Goal: Use online tool/utility: Use online tool/utility

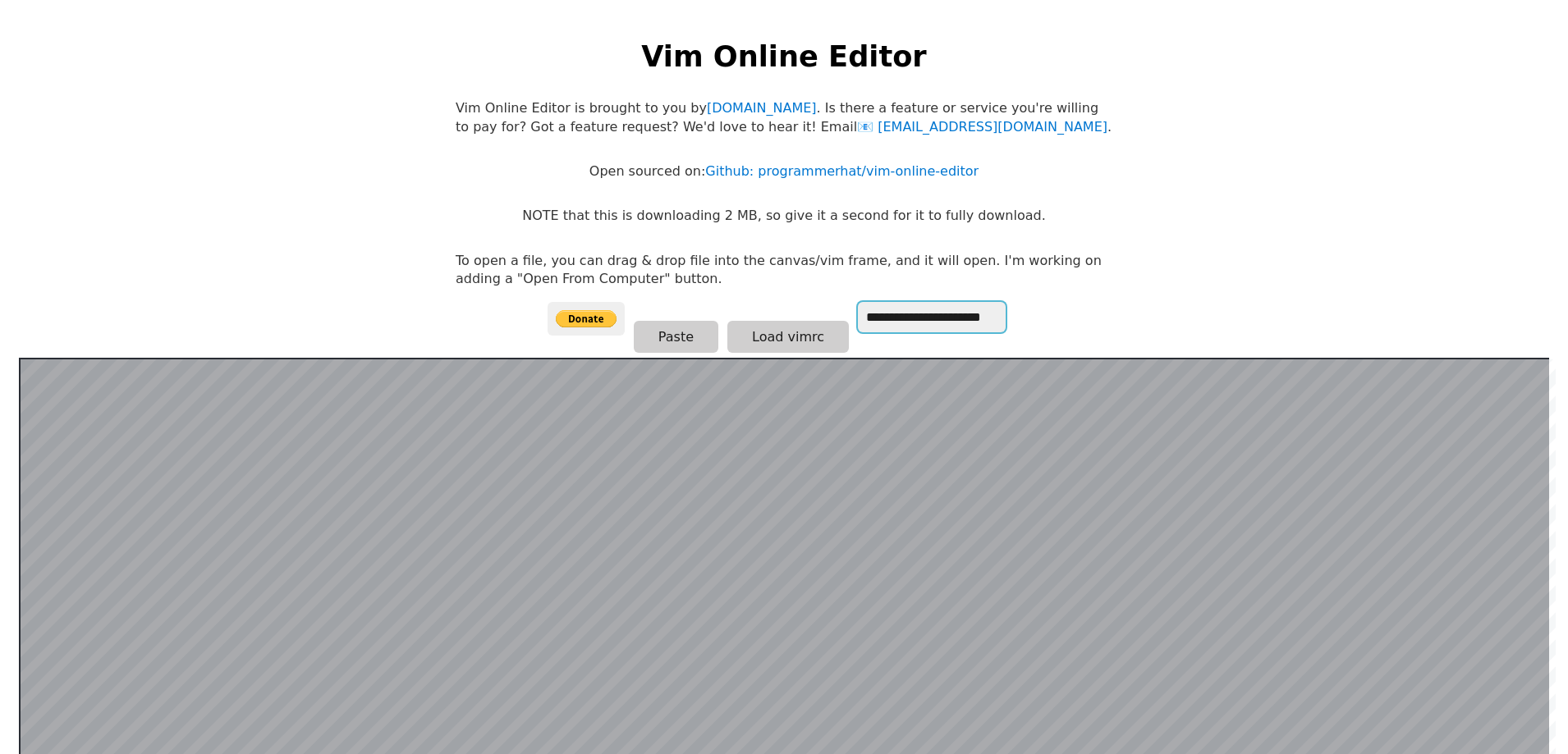
click at [891, 310] on input "**********" at bounding box center [932, 318] width 148 height 30
click at [891, 325] on input "**********" at bounding box center [932, 318] width 148 height 30
click at [891, 338] on div "**********" at bounding box center [784, 330] width 473 height 56
click at [815, 341] on button "Load vimrc" at bounding box center [788, 337] width 121 height 32
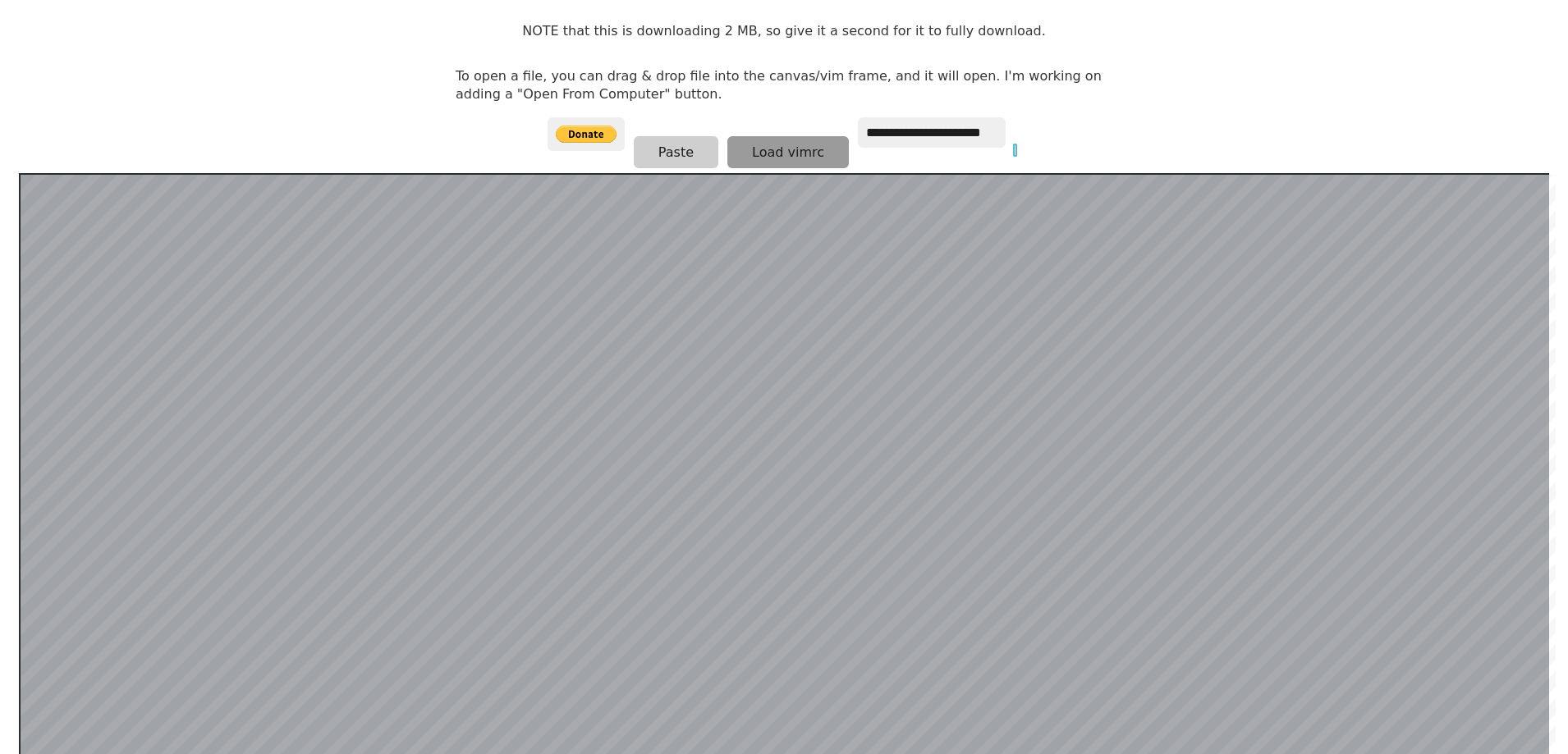
scroll to position [156, 0]
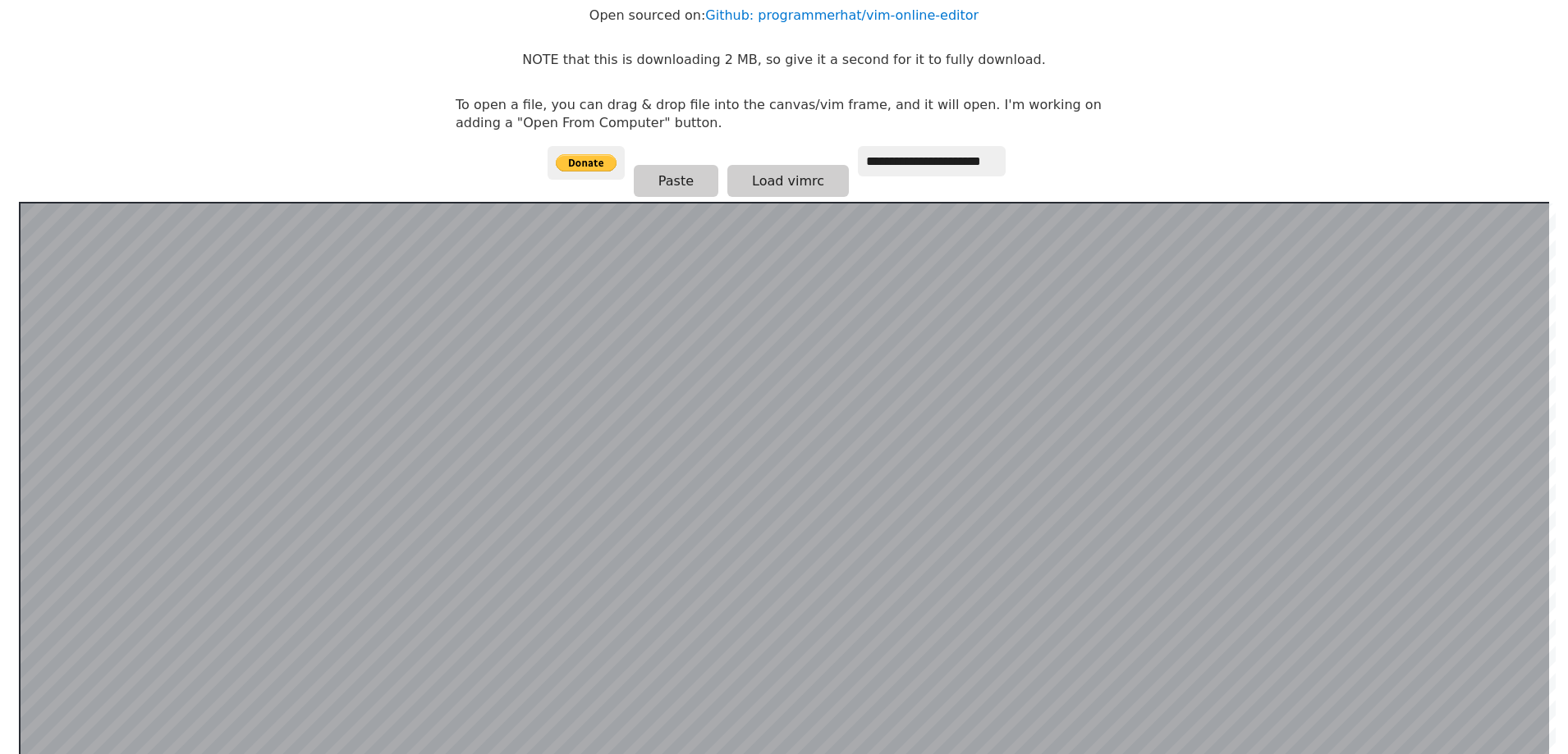
click at [570, 115] on p "To open a file, you can drag & drop file into the canvas/vim frame, and it will…" at bounding box center [784, 114] width 656 height 37
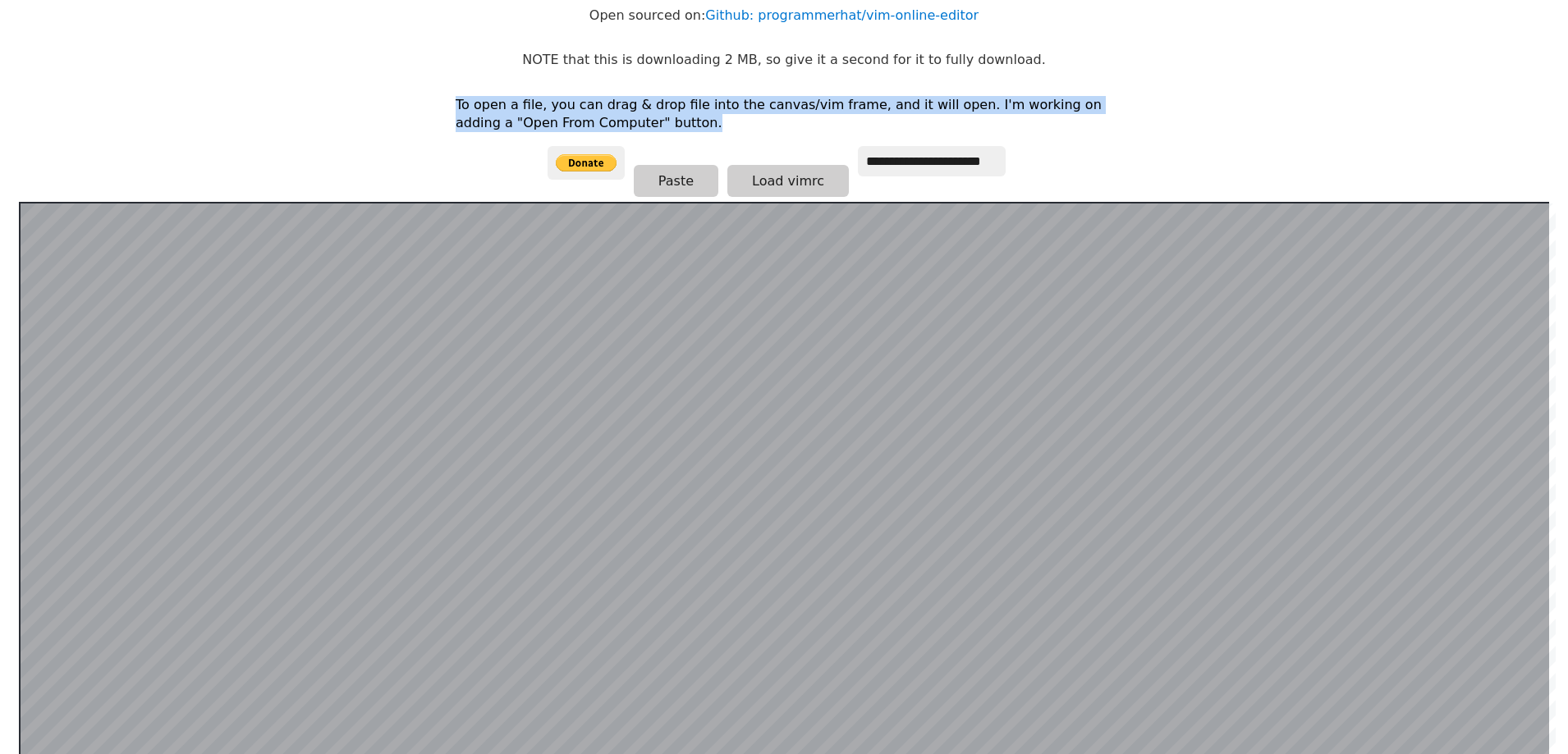
click at [570, 115] on p "To open a file, you can drag & drop file into the canvas/vim frame, and it will…" at bounding box center [784, 114] width 656 height 37
click at [638, 98] on p "To open a file, you can drag & drop file into the canvas/vim frame, and it will…" at bounding box center [784, 114] width 656 height 37
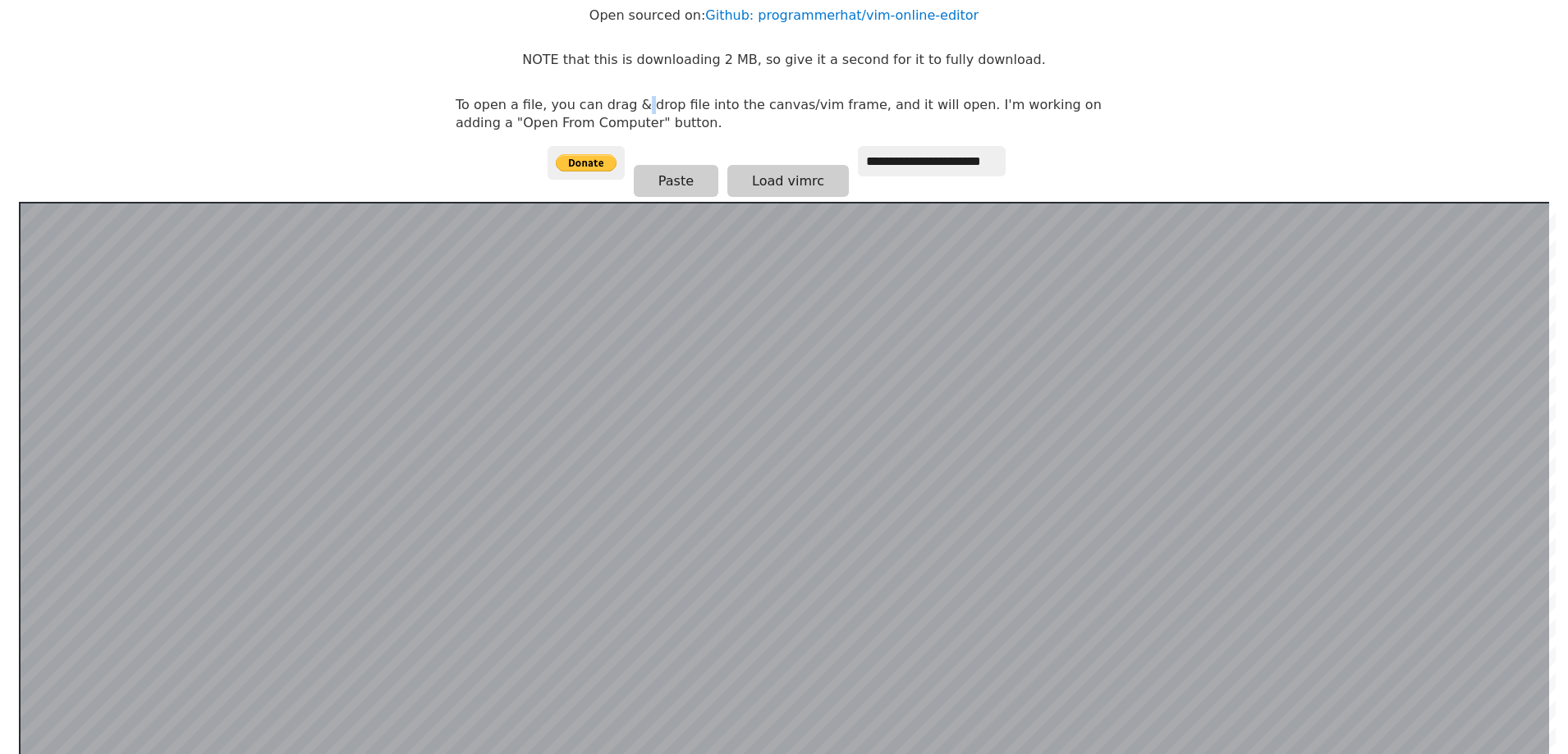
click at [638, 98] on p "To open a file, you can drag & drop file into the canvas/vim frame, and it will…" at bounding box center [784, 114] width 656 height 37
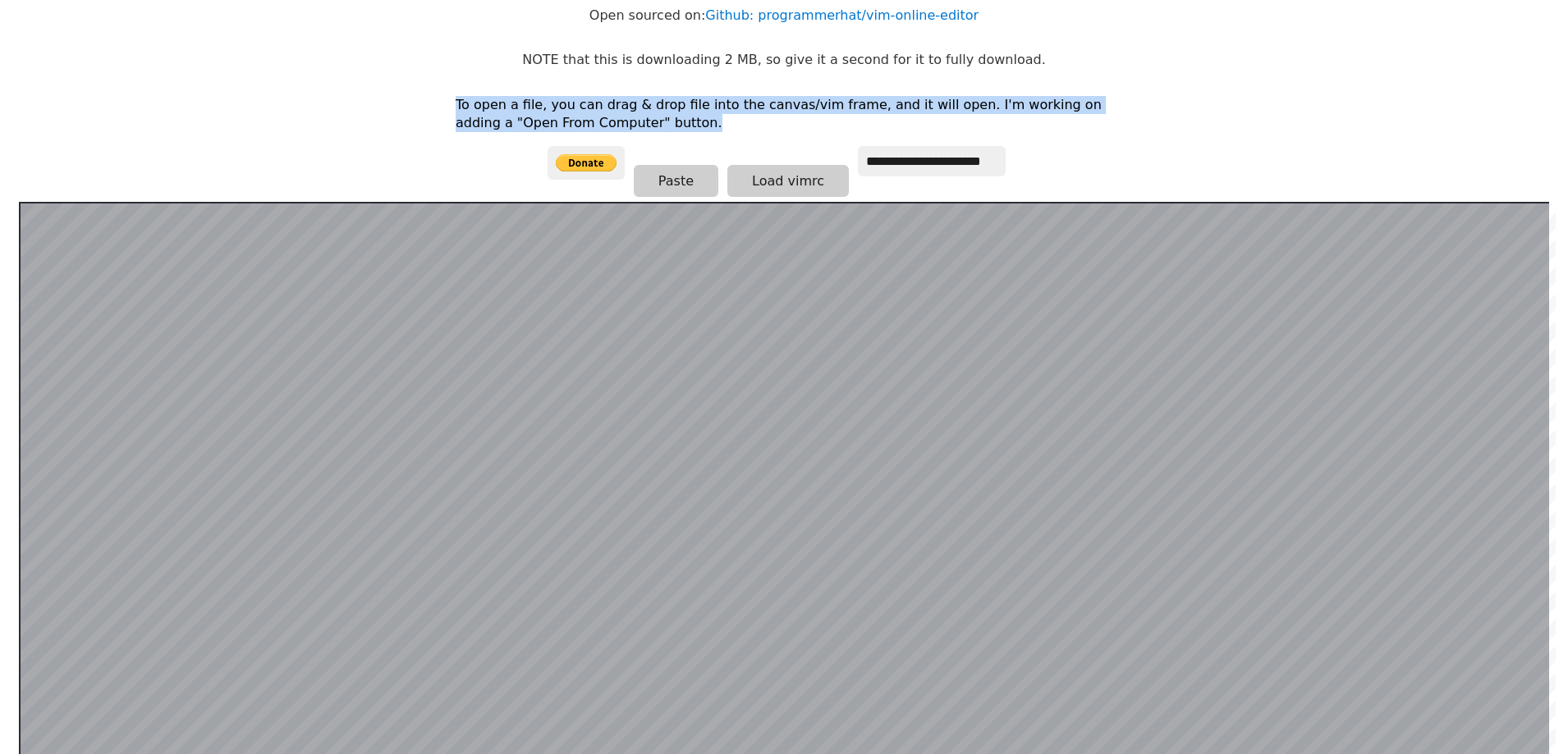
click at [638, 98] on p "To open a file, you can drag & drop file into the canvas/vim frame, and it will…" at bounding box center [784, 114] width 656 height 37
click at [658, 119] on p "To open a file, you can drag & drop file into the canvas/vim frame, and it will…" at bounding box center [784, 114] width 656 height 37
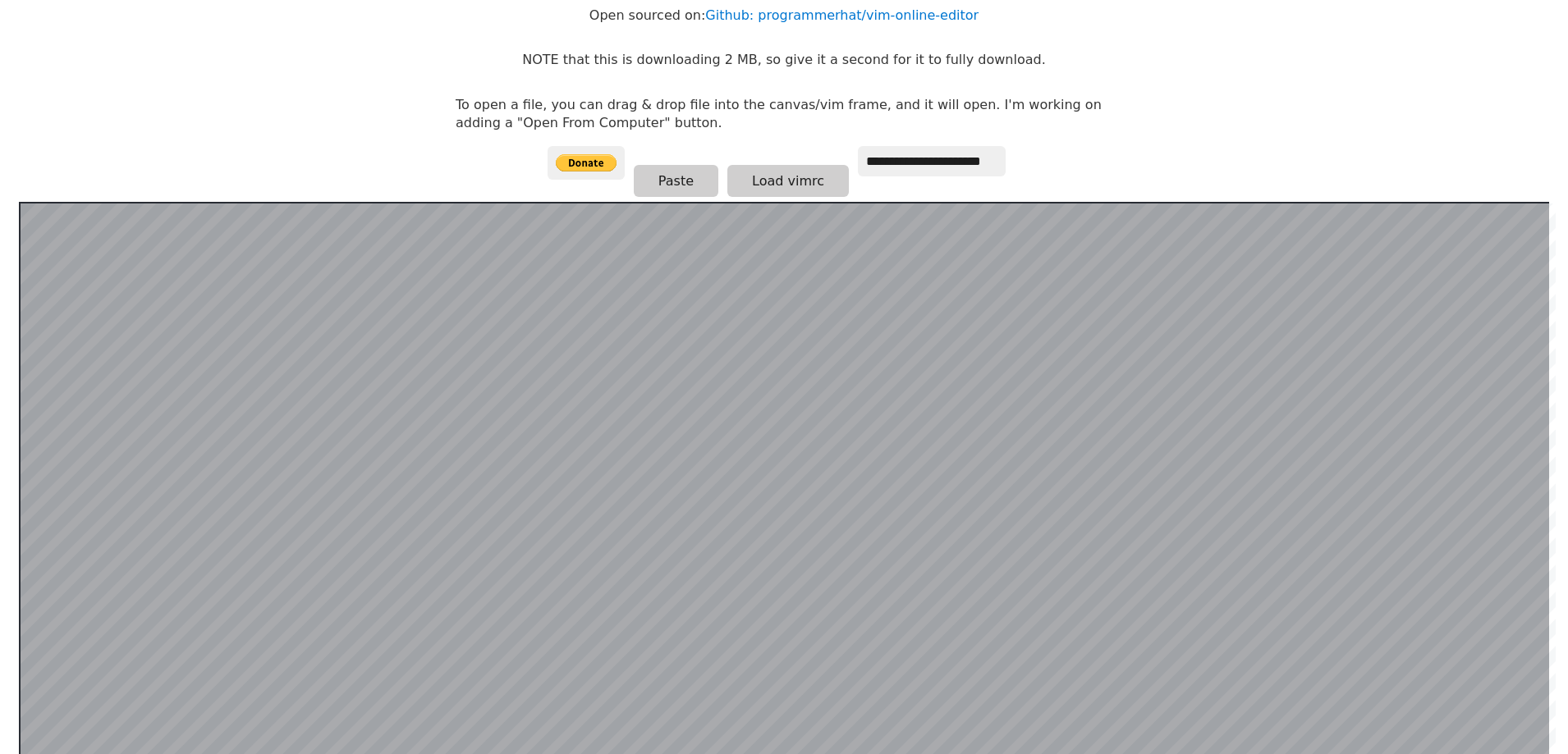
click at [658, 119] on p "To open a file, you can drag & drop file into the canvas/vim frame, and it will…" at bounding box center [784, 114] width 656 height 37
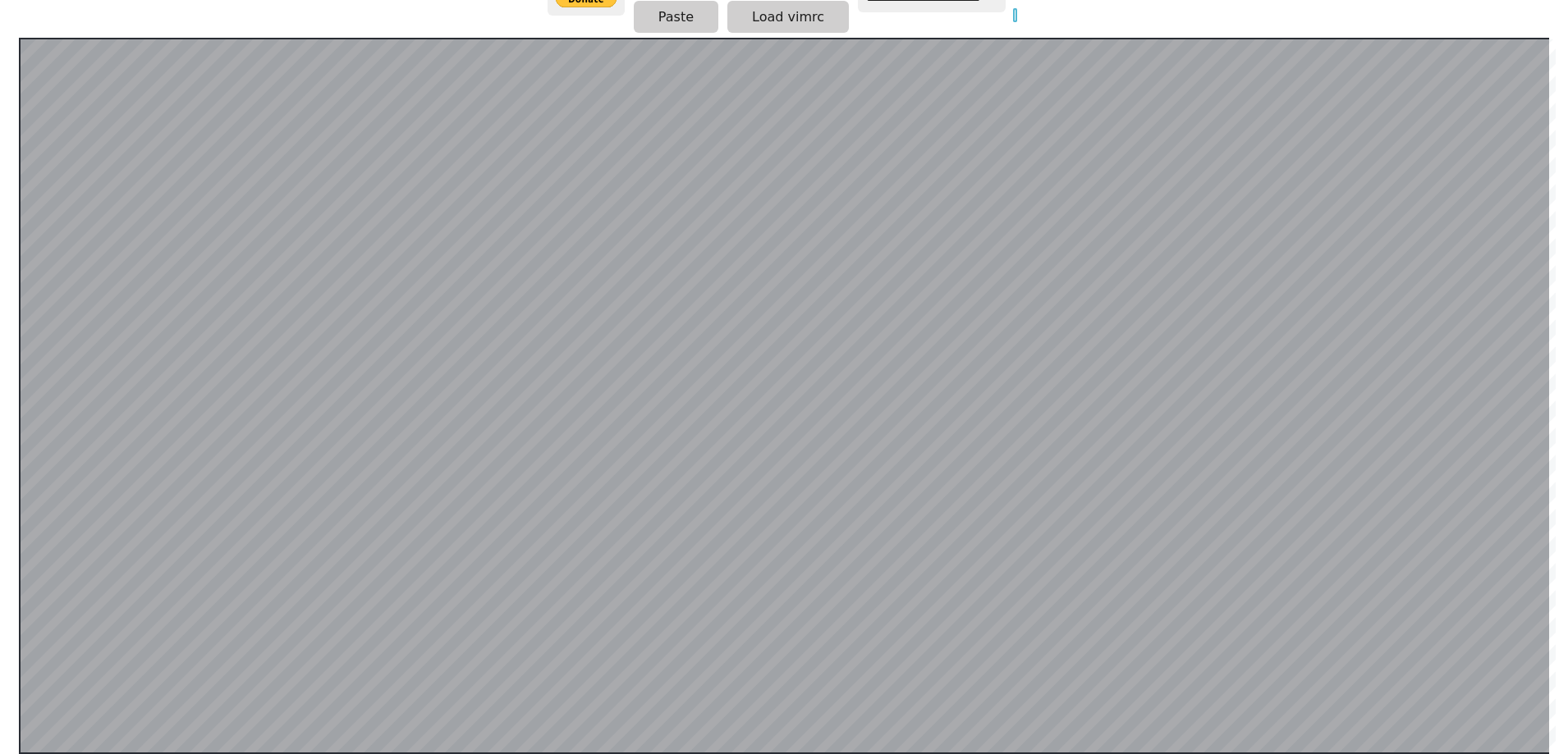
scroll to position [0, 33]
type input "*******"
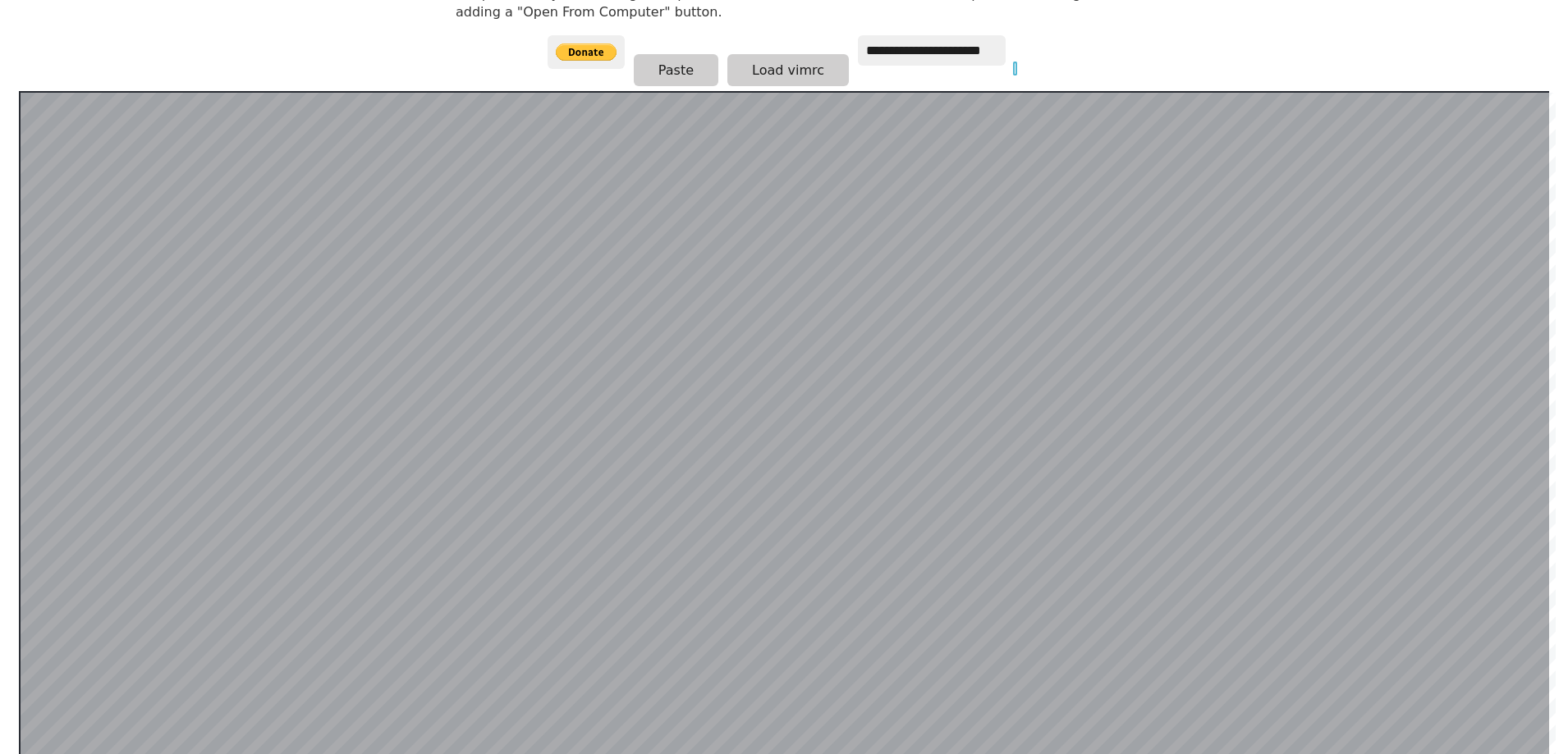
scroll to position [238, 0]
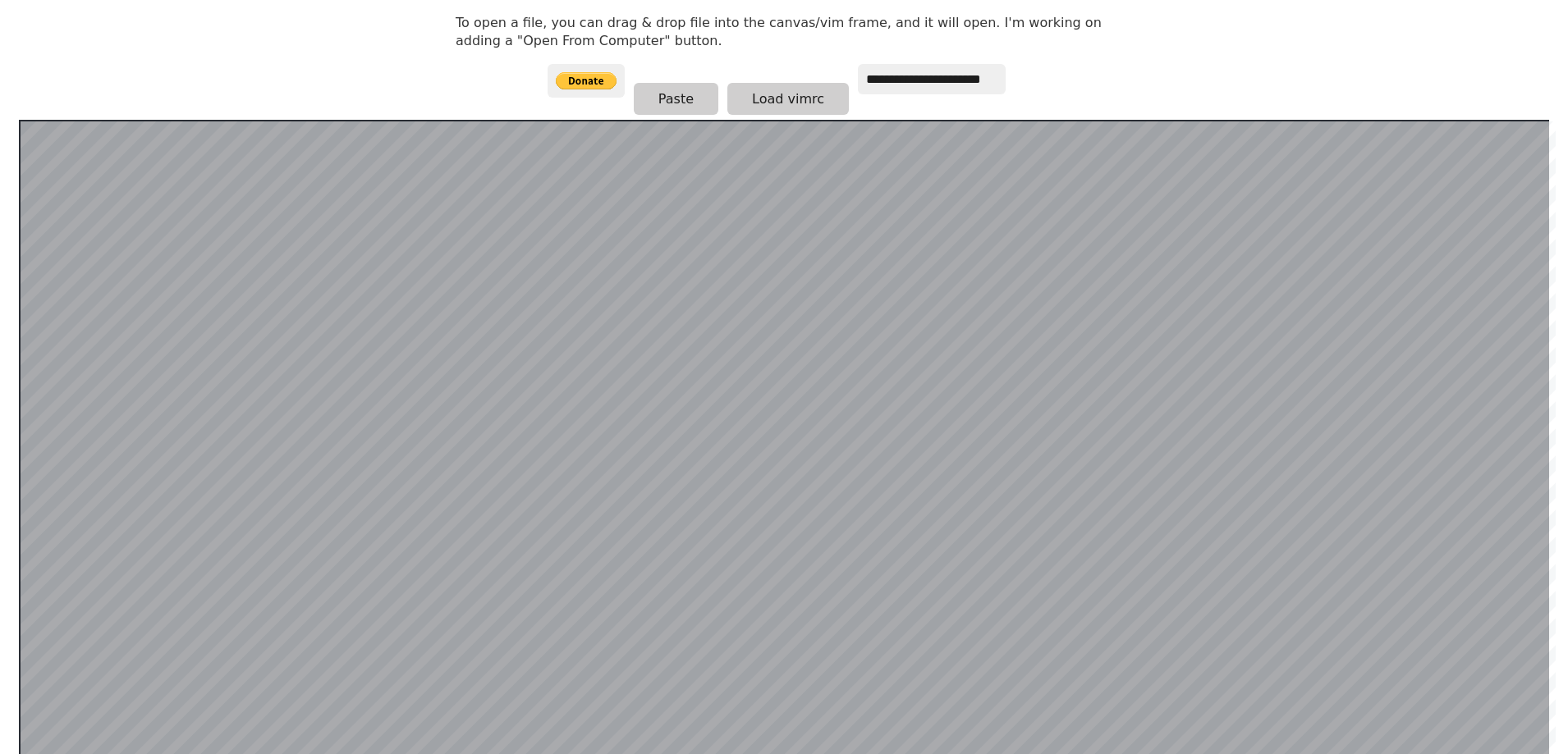
click at [0, 111] on html "**********" at bounding box center [784, 156] width 1568 height 787
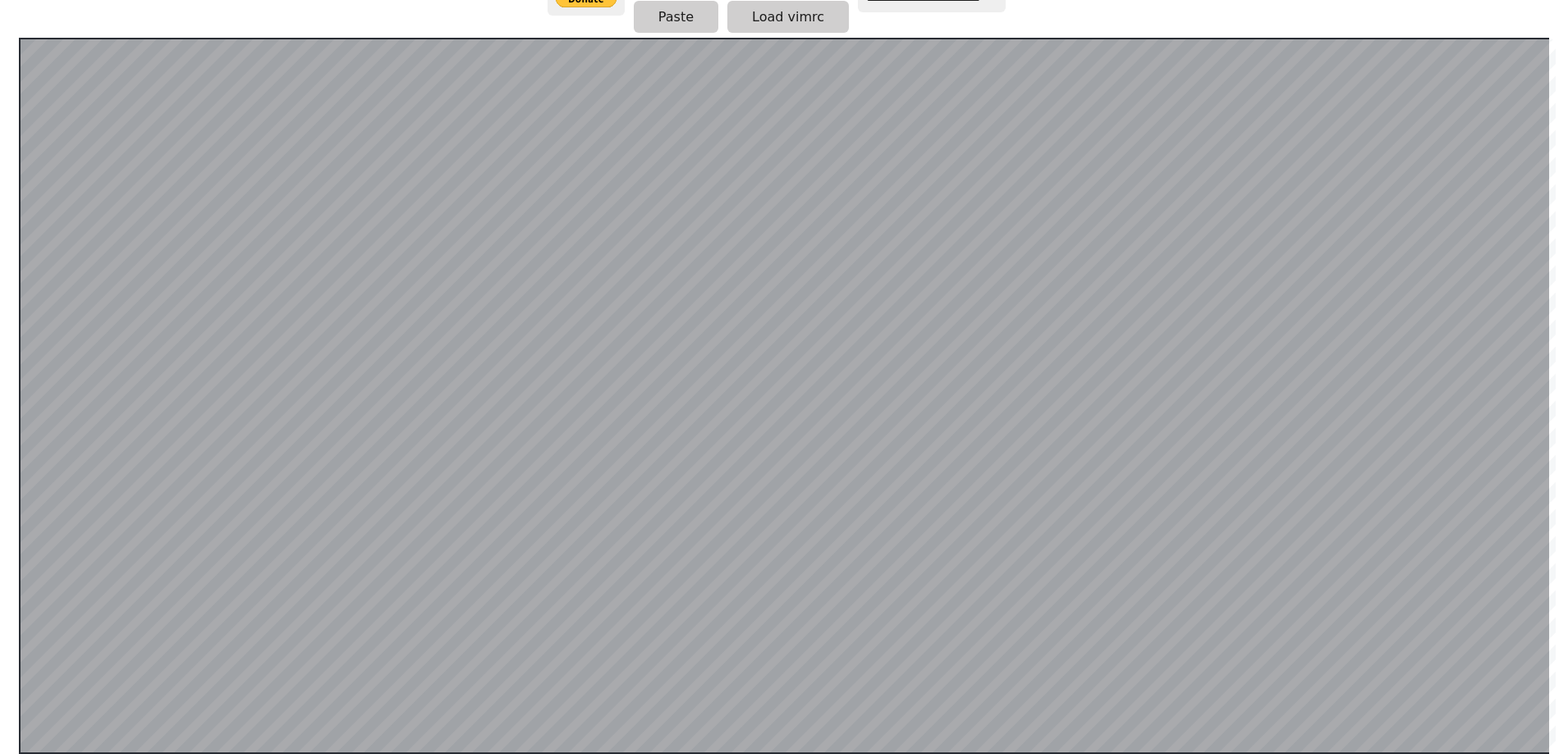
scroll to position [0, 0]
click at [19, 96] on div at bounding box center [784, 396] width 1530 height 717
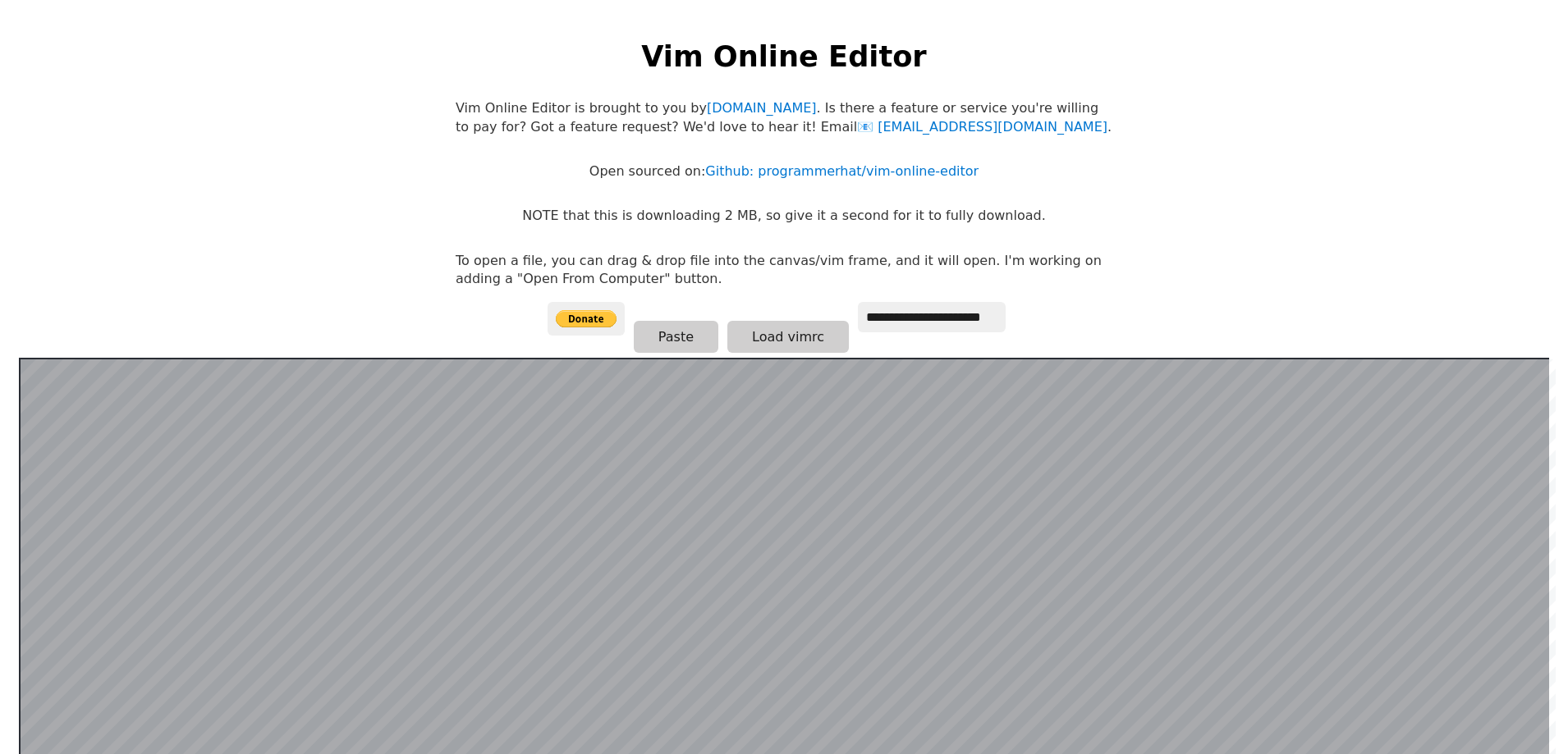
click at [609, 206] on body "**********" at bounding box center [784, 393] width 673 height 754
click at [659, 219] on p "NOTE that this is downloading 2 MB, so give it a second for it to fully downloa…" at bounding box center [783, 215] width 523 height 18
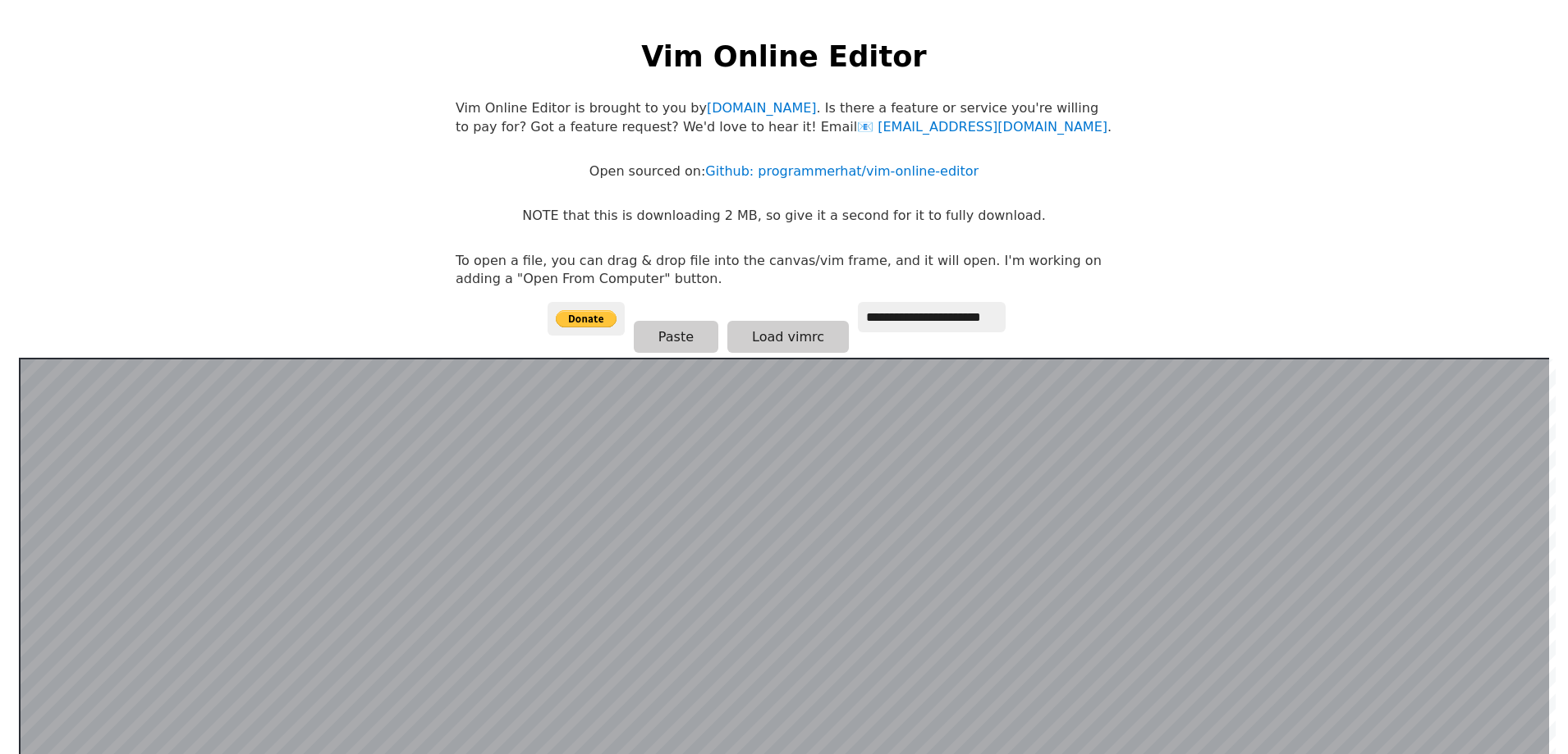
click at [687, 275] on p "To open a file, you can drag & drop file into the canvas/vim frame, and it will…" at bounding box center [784, 270] width 656 height 37
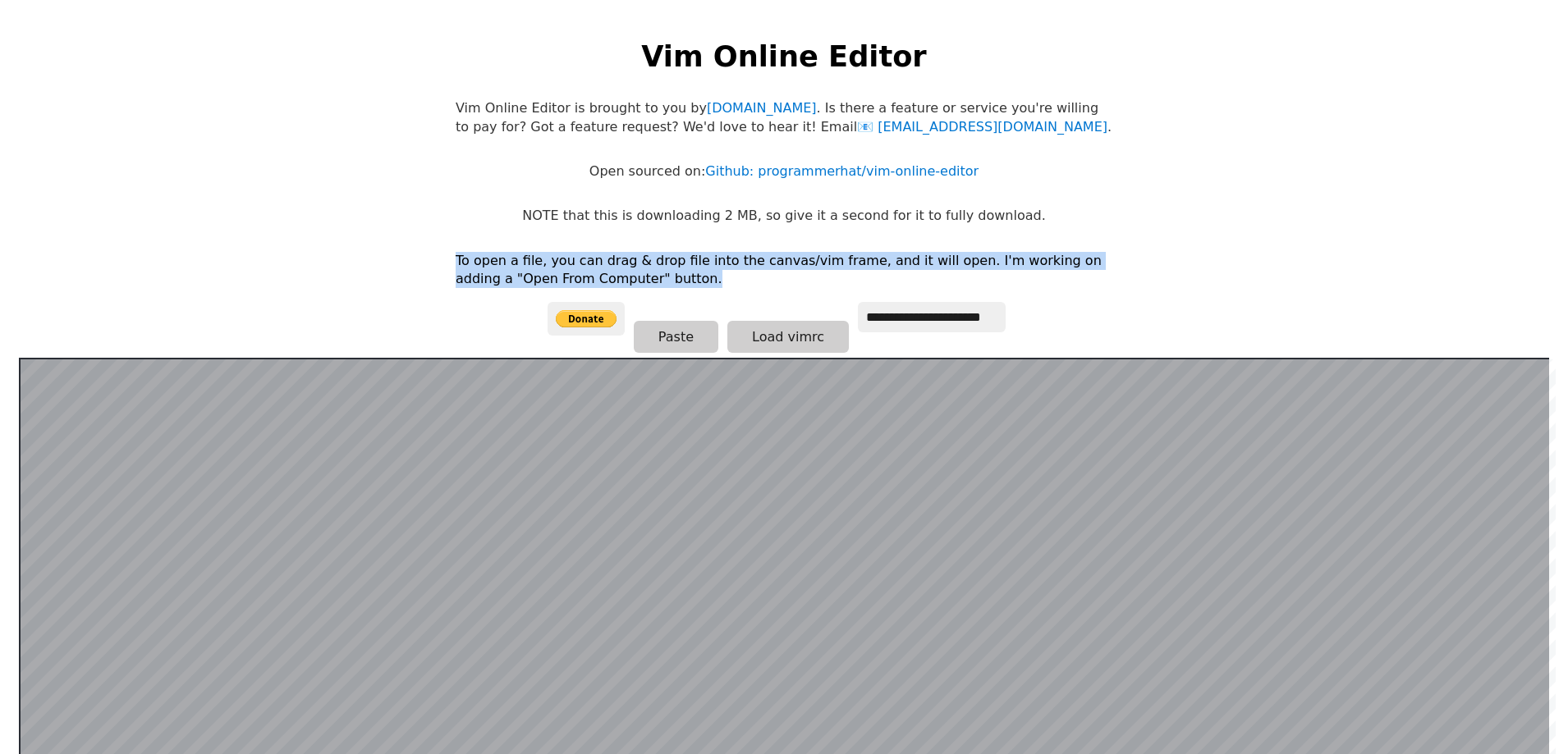
click at [687, 275] on p "To open a file, you can drag & drop file into the canvas/vim frame, and it will…" at bounding box center [784, 270] width 656 height 37
click at [749, 260] on p "To open a file, you can drag & drop file into the canvas/vim frame, and it will…" at bounding box center [784, 270] width 656 height 37
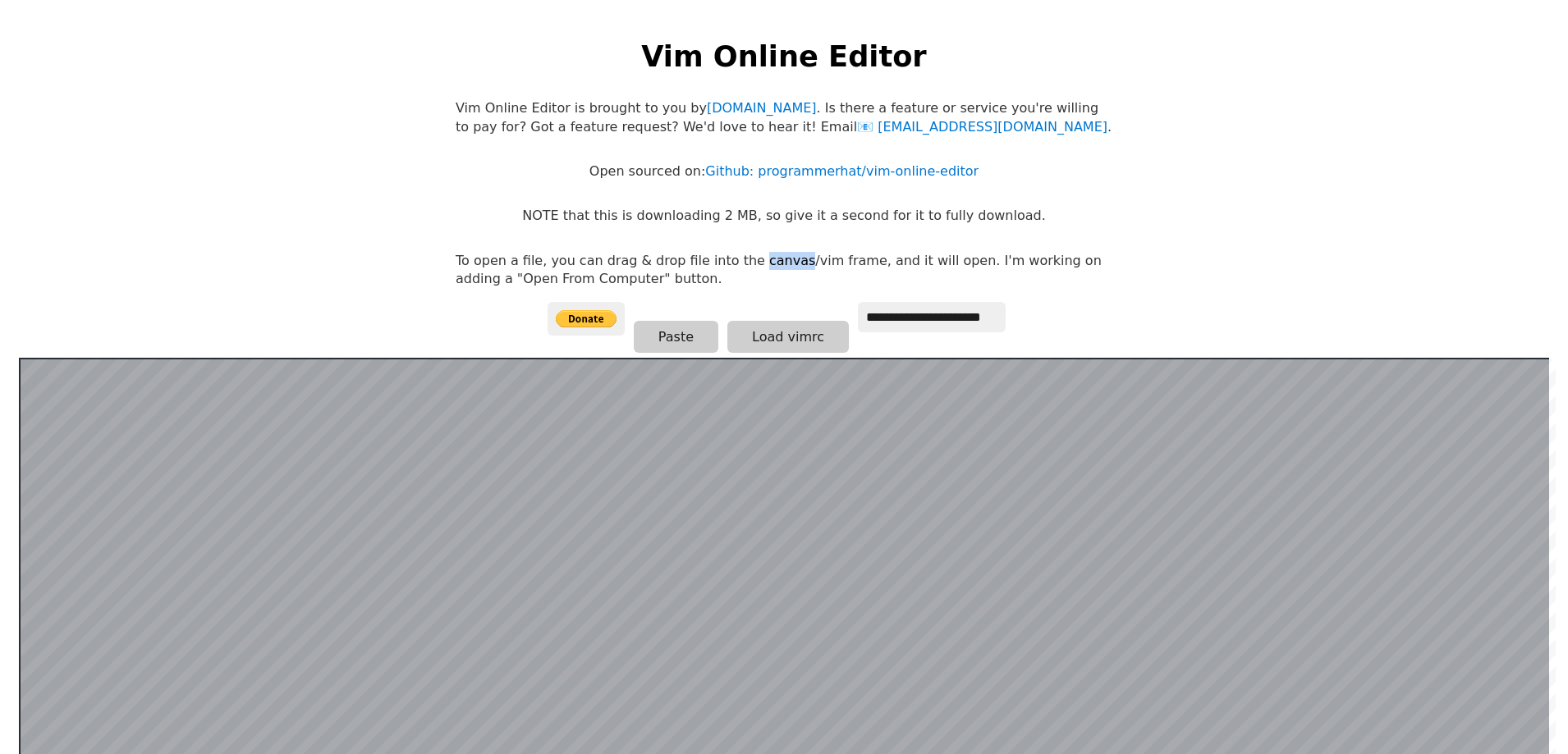
click at [749, 260] on p "To open a file, you can drag & drop file into the canvas/vim frame, and it will…" at bounding box center [784, 270] width 656 height 37
click at [799, 340] on button "Load vimrc" at bounding box center [788, 337] width 121 height 32
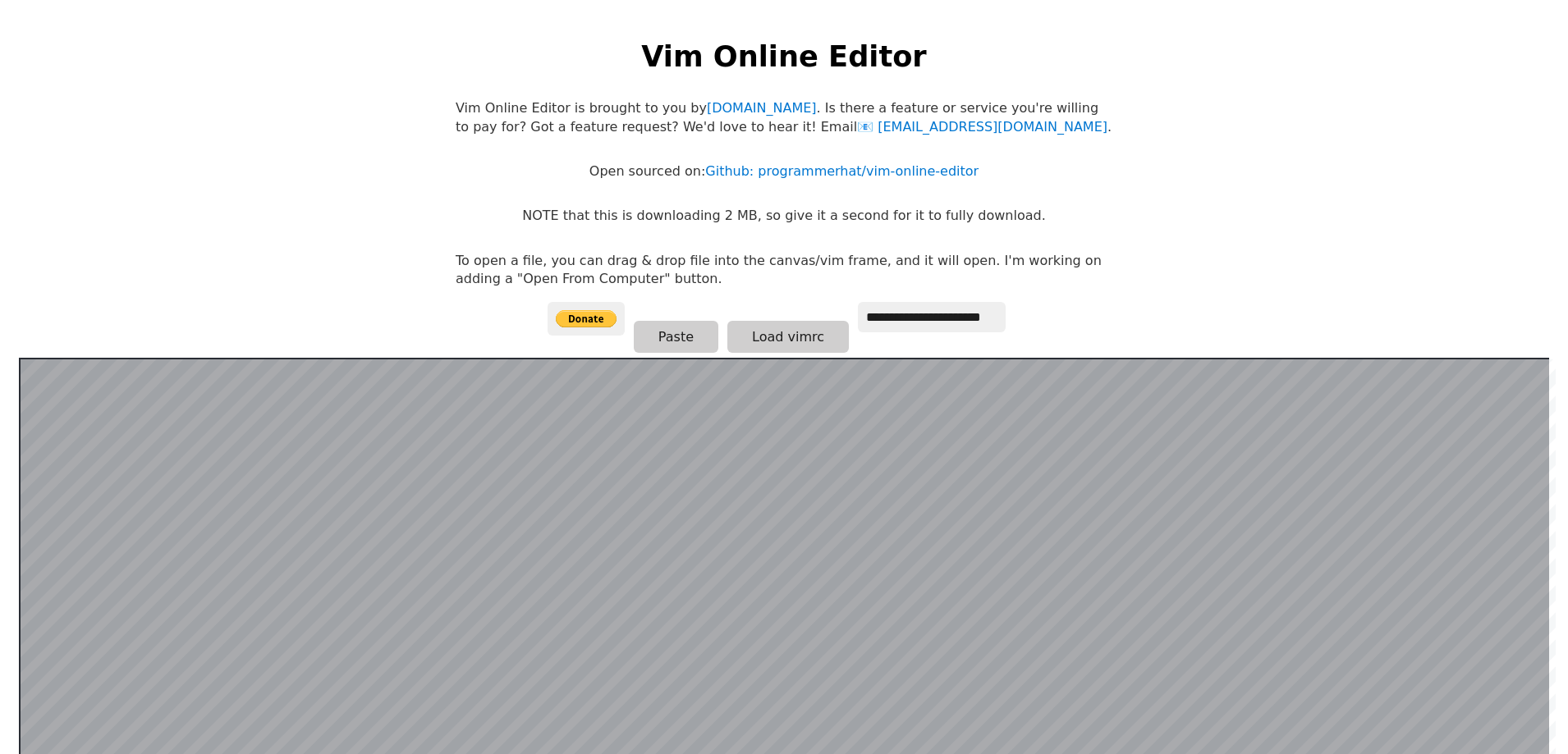
click at [627, 211] on p "NOTE that this is downloading 2 MB, so give it a second for it to fully downloa…" at bounding box center [783, 215] width 523 height 18
click at [600, 267] on p "To open a file, you can drag & drop file into the canvas/vim frame, and it will…" at bounding box center [784, 270] width 656 height 37
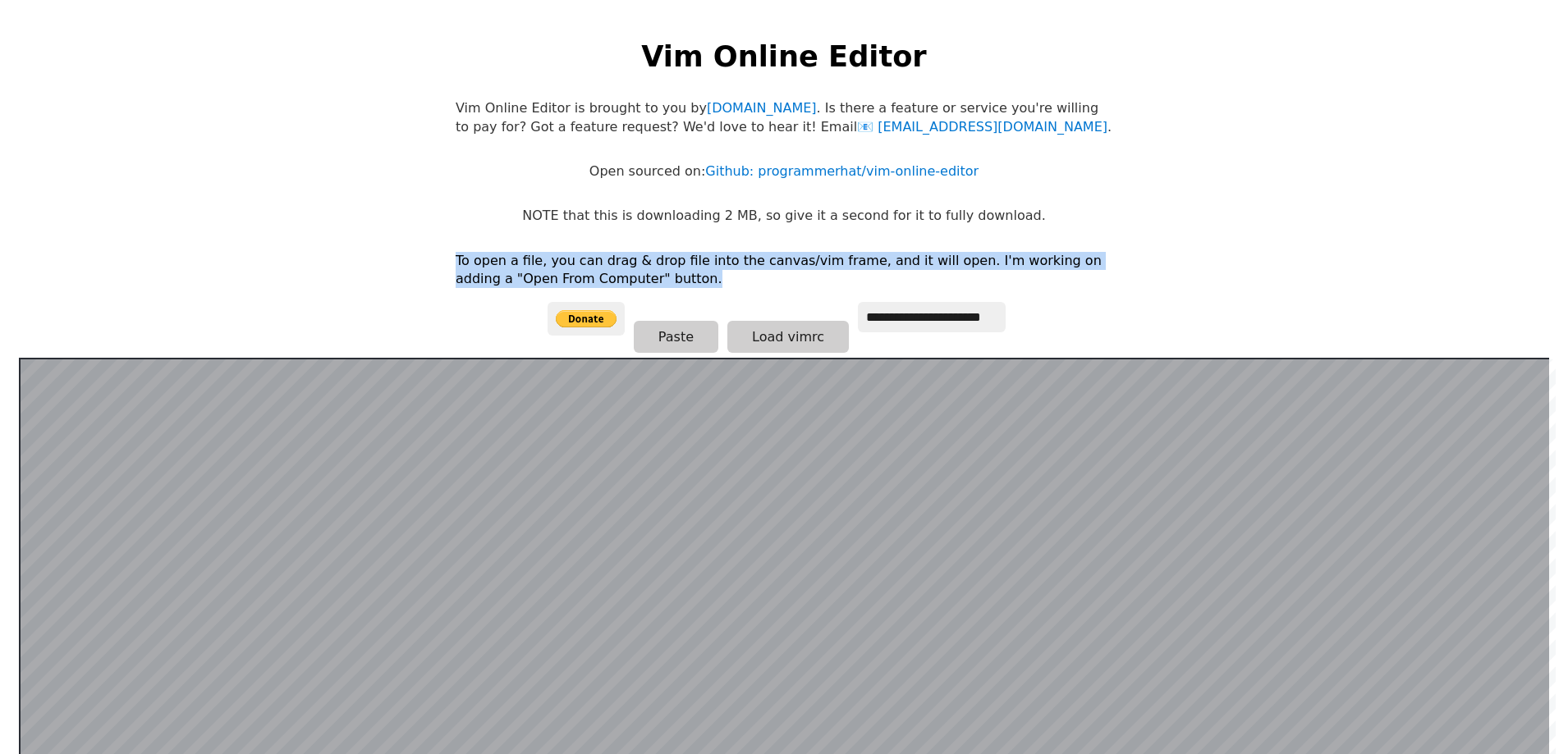
click at [600, 267] on p "To open a file, you can drag & drop file into the canvas/vim frame, and it will…" at bounding box center [784, 270] width 656 height 37
click at [597, 280] on p "To open a file, you can drag & drop file into the canvas/vim frame, and it will…" at bounding box center [784, 270] width 656 height 37
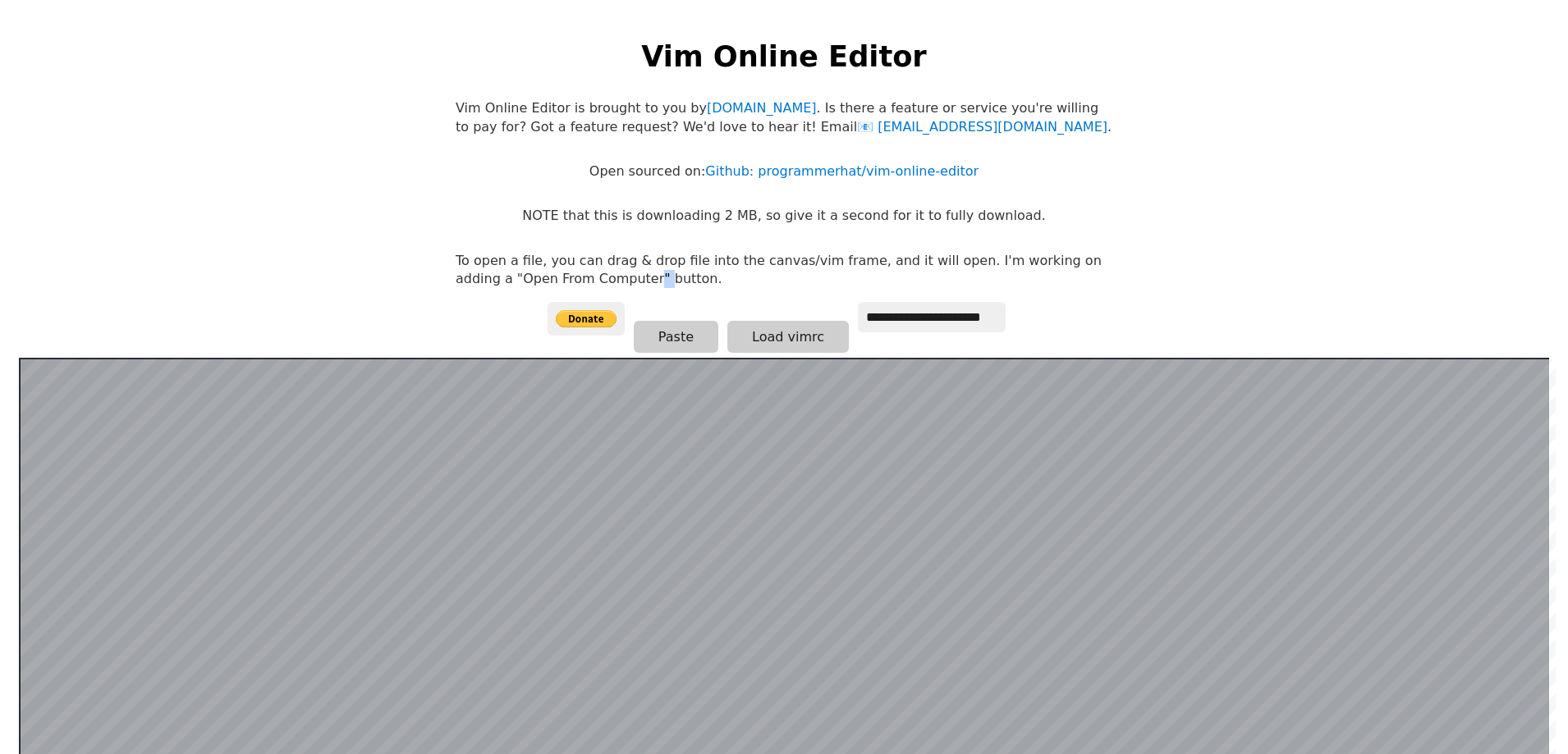
click at [597, 280] on p "To open a file, you can drag & drop file into the canvas/vim frame, and it will…" at bounding box center [784, 270] width 656 height 37
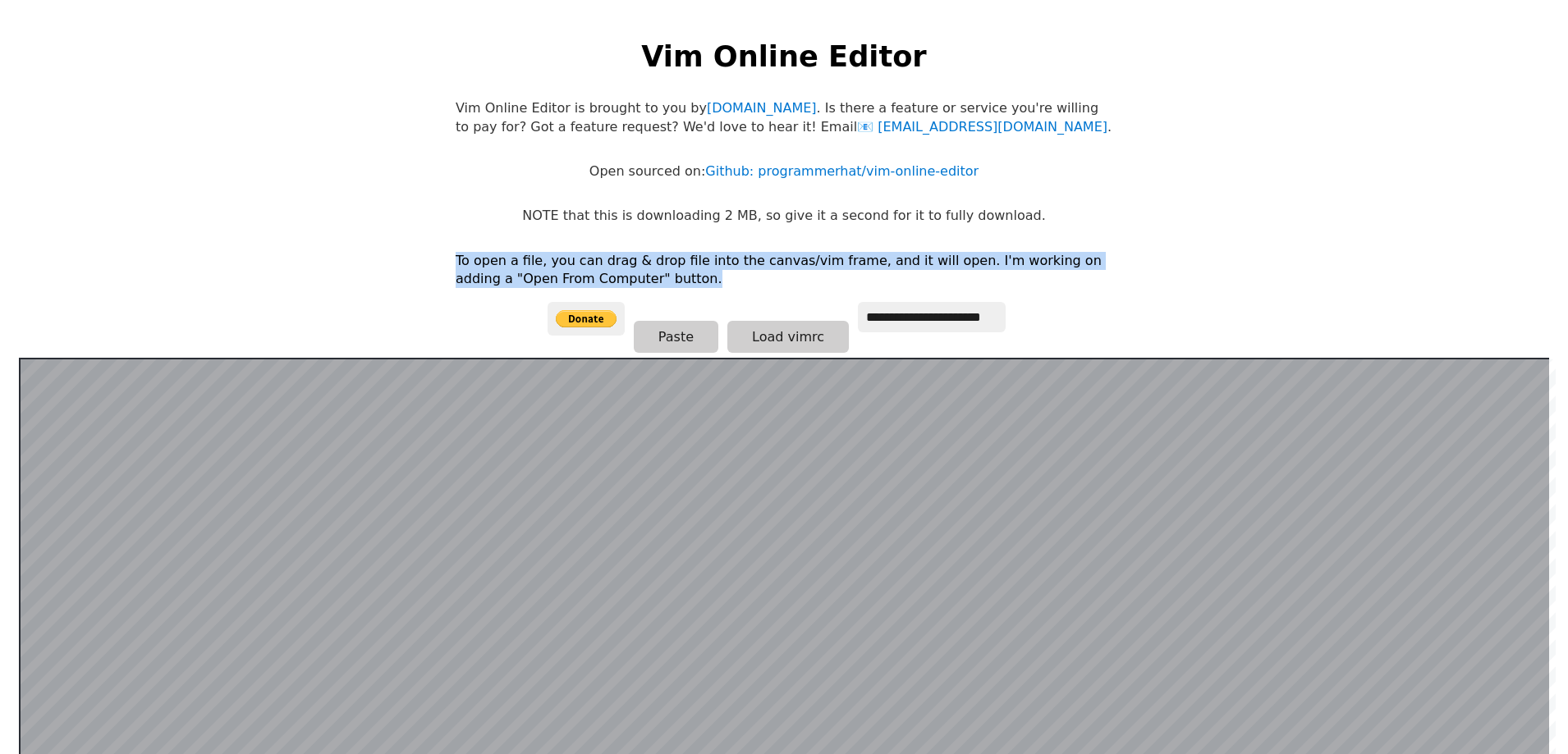
click at [597, 280] on p "To open a file, you can drag & drop file into the canvas/vim frame, and it will…" at bounding box center [784, 270] width 656 height 37
click at [582, 280] on p "To open a file, you can drag & drop file into the canvas/vim frame, and it will…" at bounding box center [784, 270] width 656 height 37
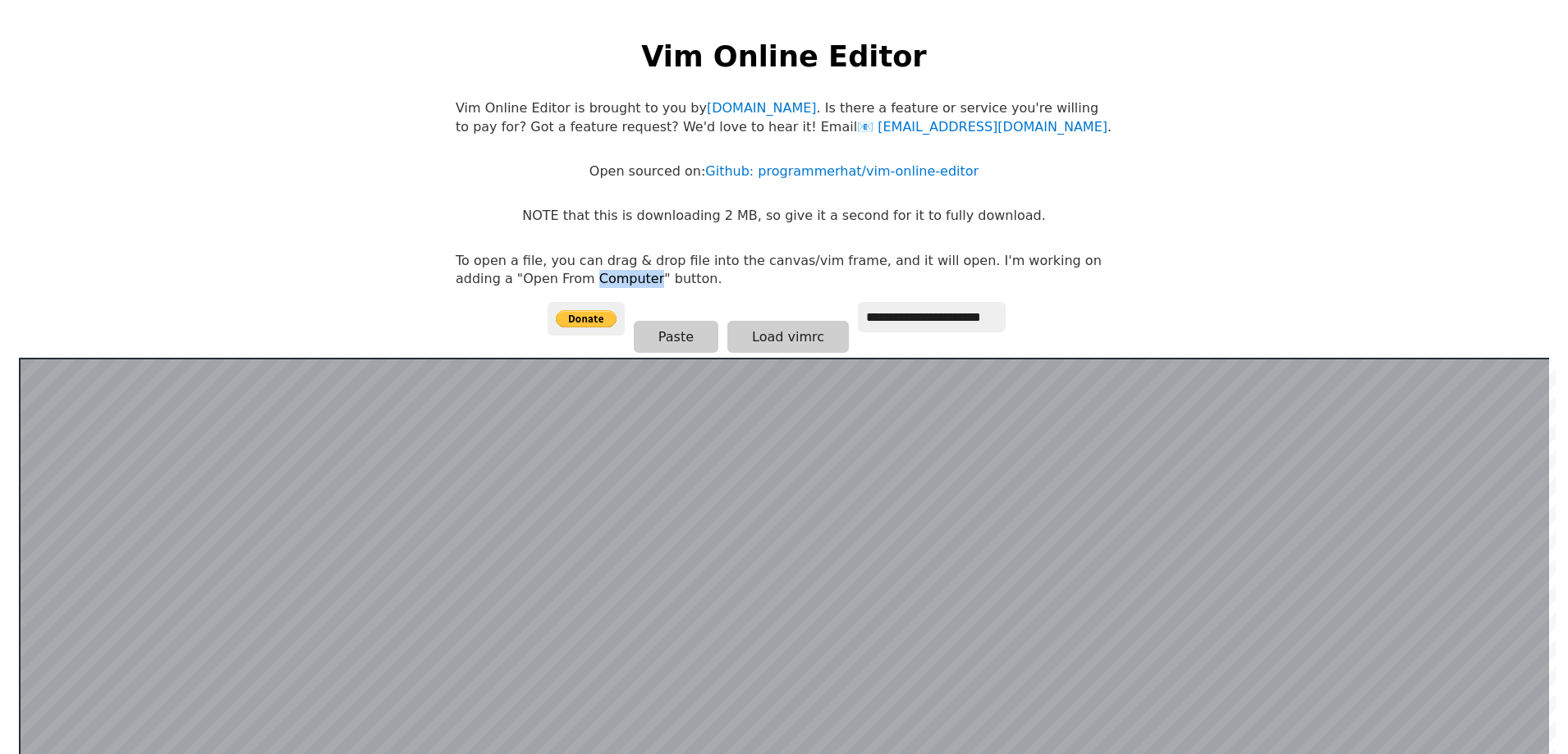
click at [582, 280] on p "To open a file, you can drag & drop file into the canvas/vim frame, and it will…" at bounding box center [784, 270] width 656 height 37
click at [471, 282] on p "To open a file, you can drag & drop file into the canvas/vim frame, and it will…" at bounding box center [784, 270] width 656 height 37
click at [494, 283] on p "To open a file, you can drag & drop file into the canvas/vim frame, and it will…" at bounding box center [784, 270] width 656 height 37
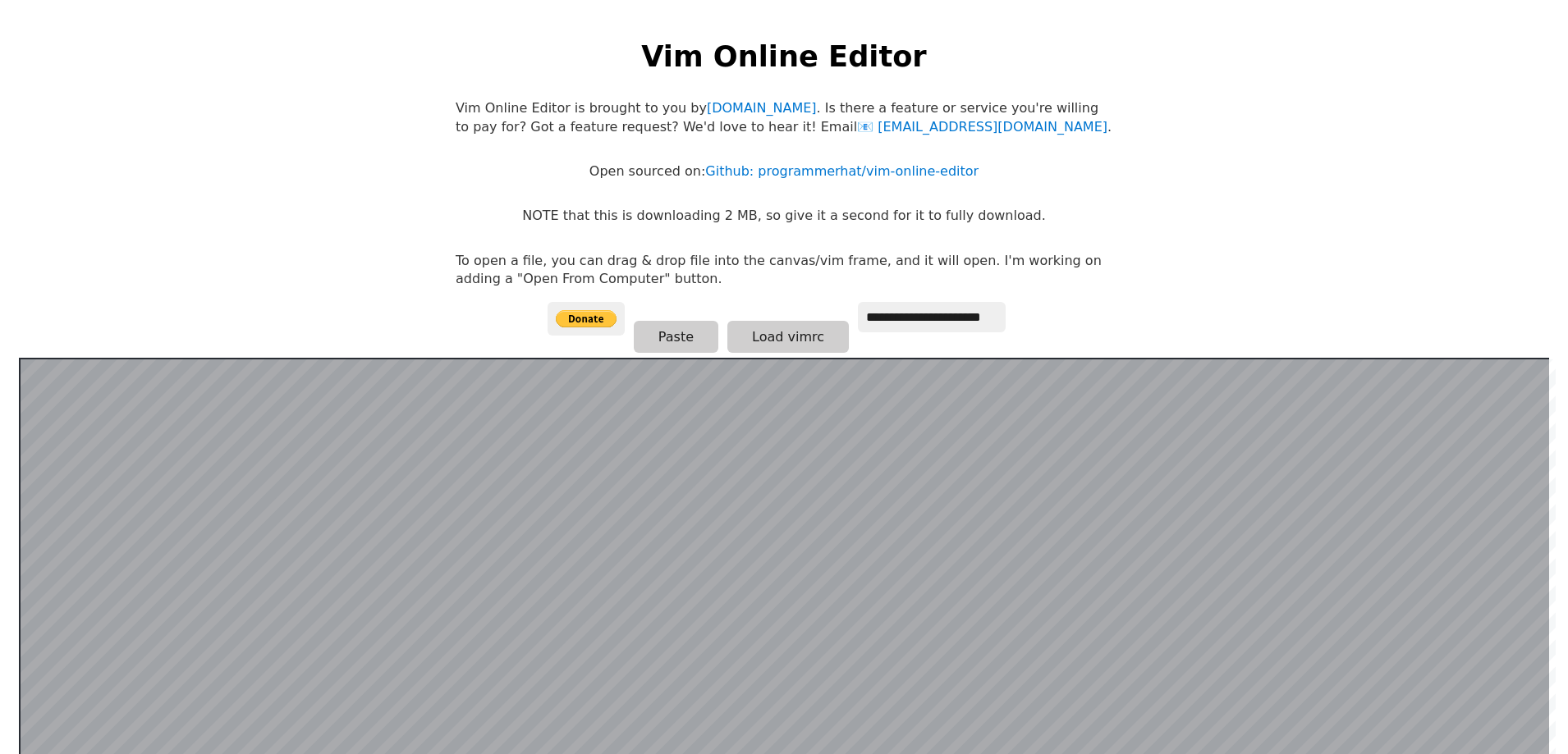
click at [516, 281] on p "To open a file, you can drag & drop file into the canvas/vim frame, and it will…" at bounding box center [784, 270] width 656 height 37
